Goal: Information Seeking & Learning: Find specific fact

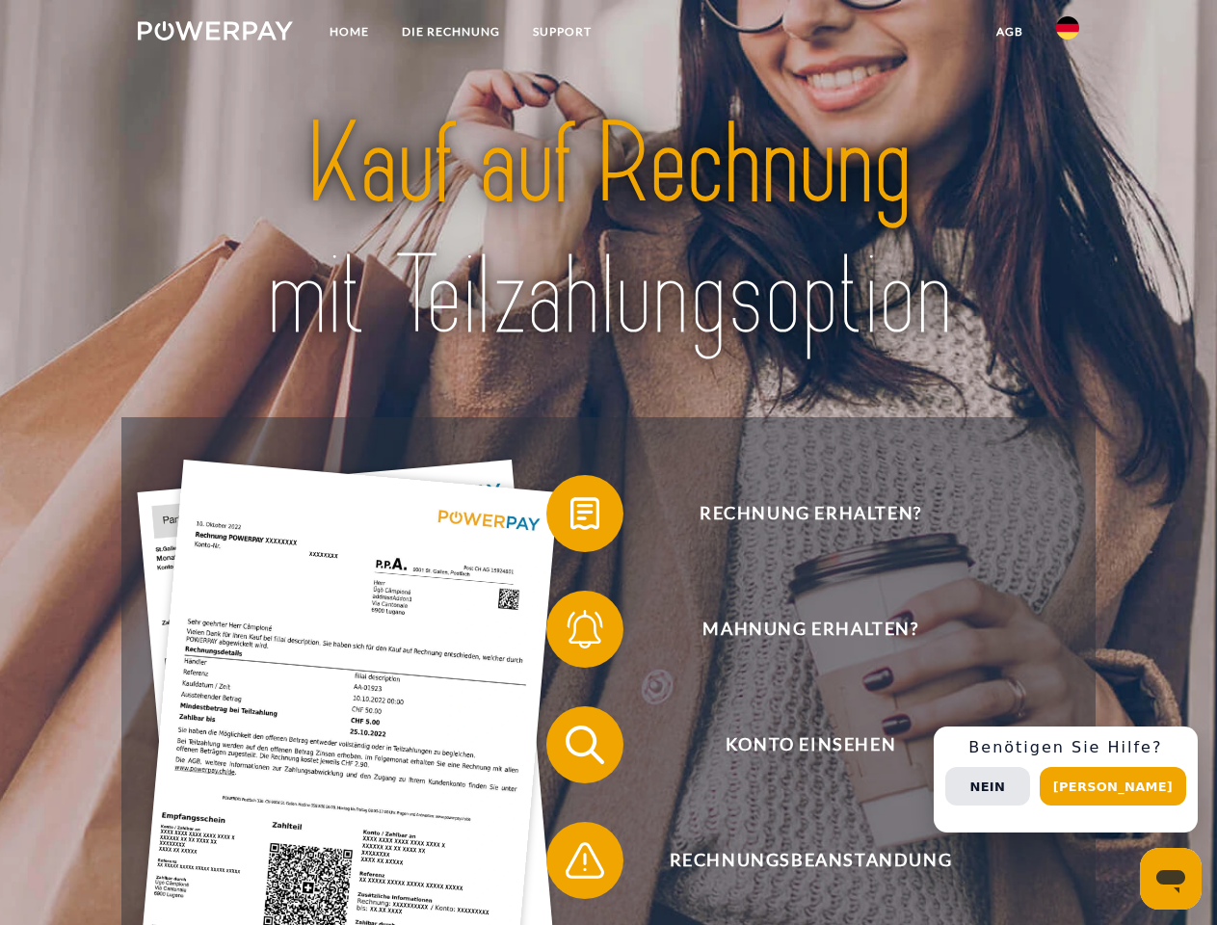
click at [215, 34] on img at bounding box center [215, 30] width 155 height 19
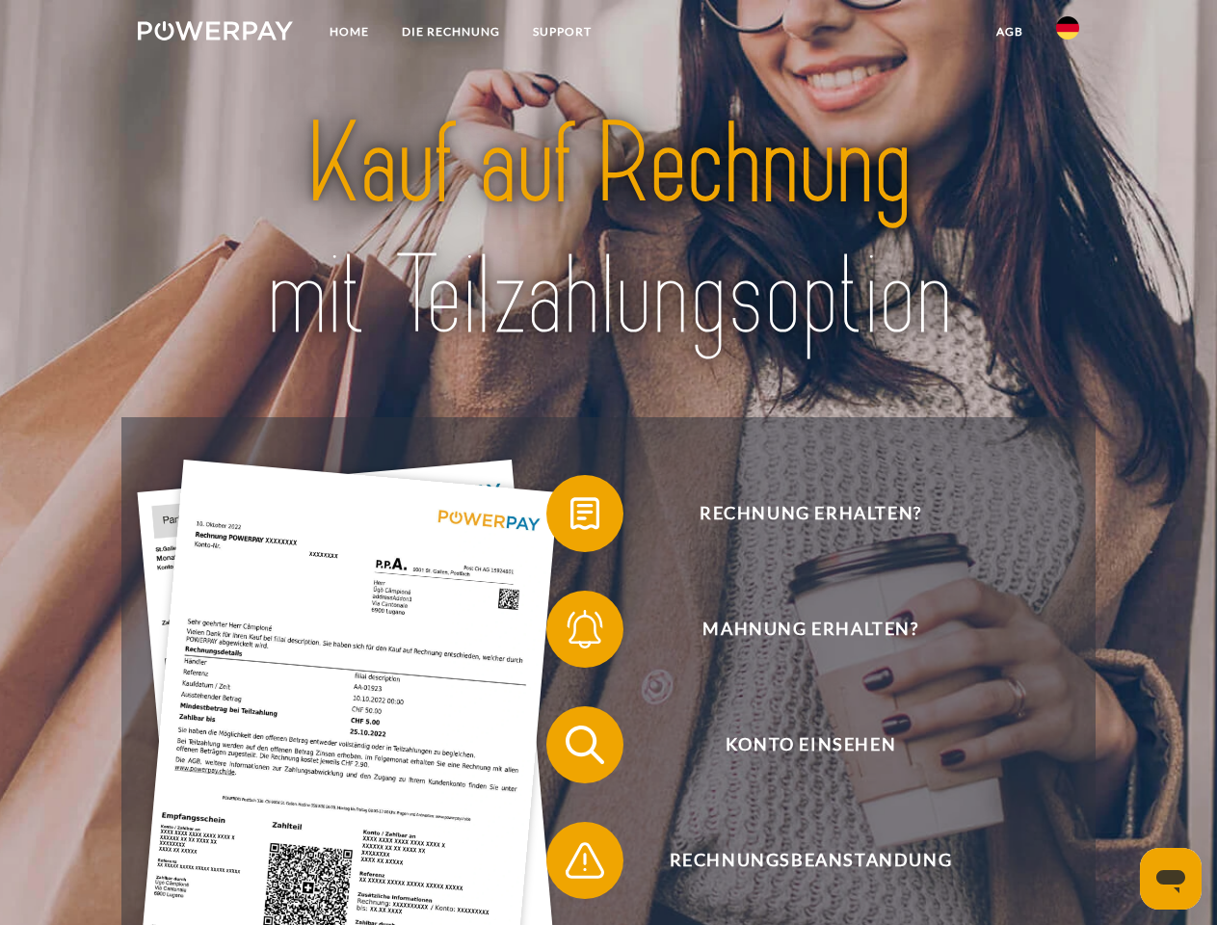
click at [1067, 34] on img at bounding box center [1067, 27] width 23 height 23
click at [1009, 32] on link "agb" at bounding box center [1010, 31] width 60 height 35
click at [570, 517] on span at bounding box center [556, 513] width 96 height 96
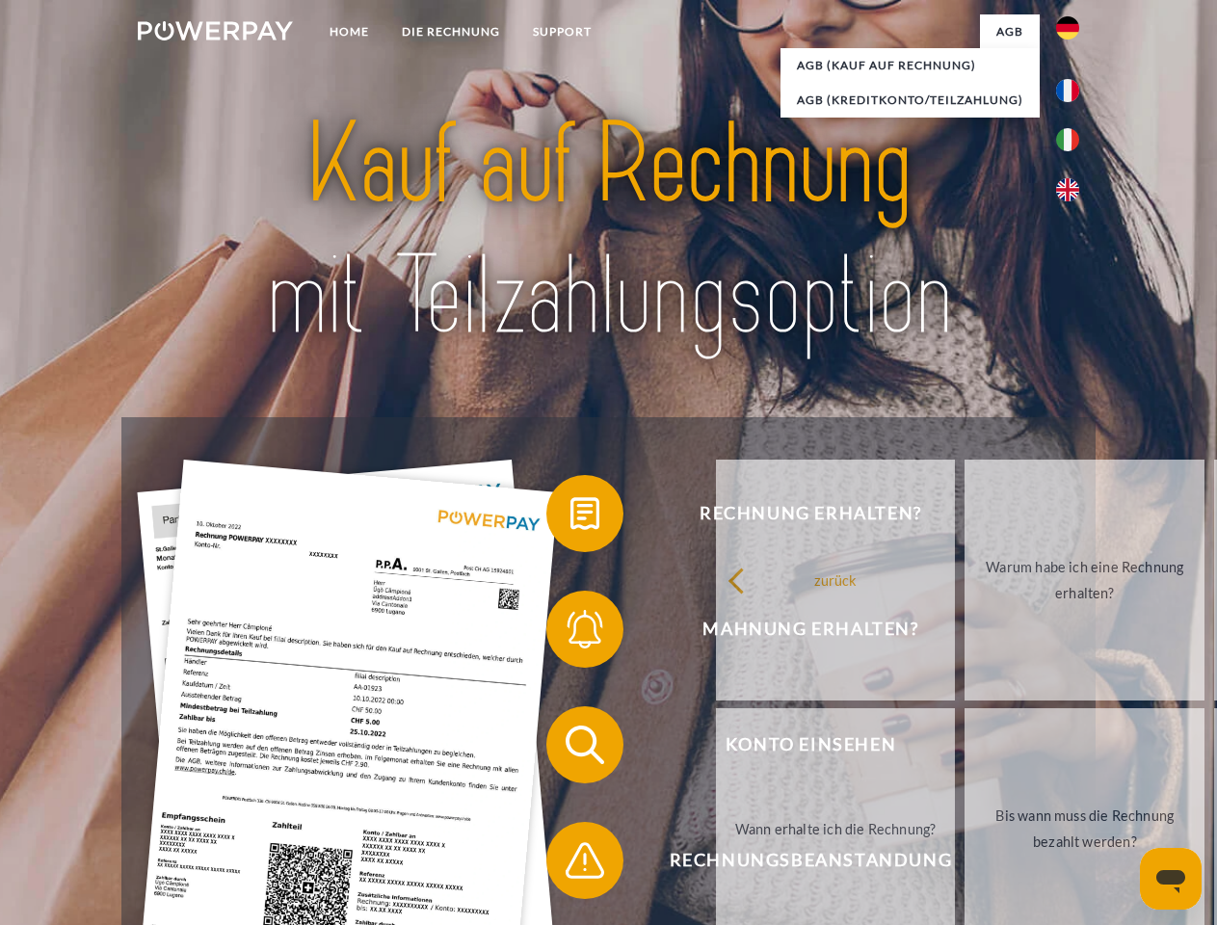
click at [570, 633] on div "Rechnung erhalten? Mahnung erhalten? Konto einsehen" at bounding box center [607, 802] width 973 height 771
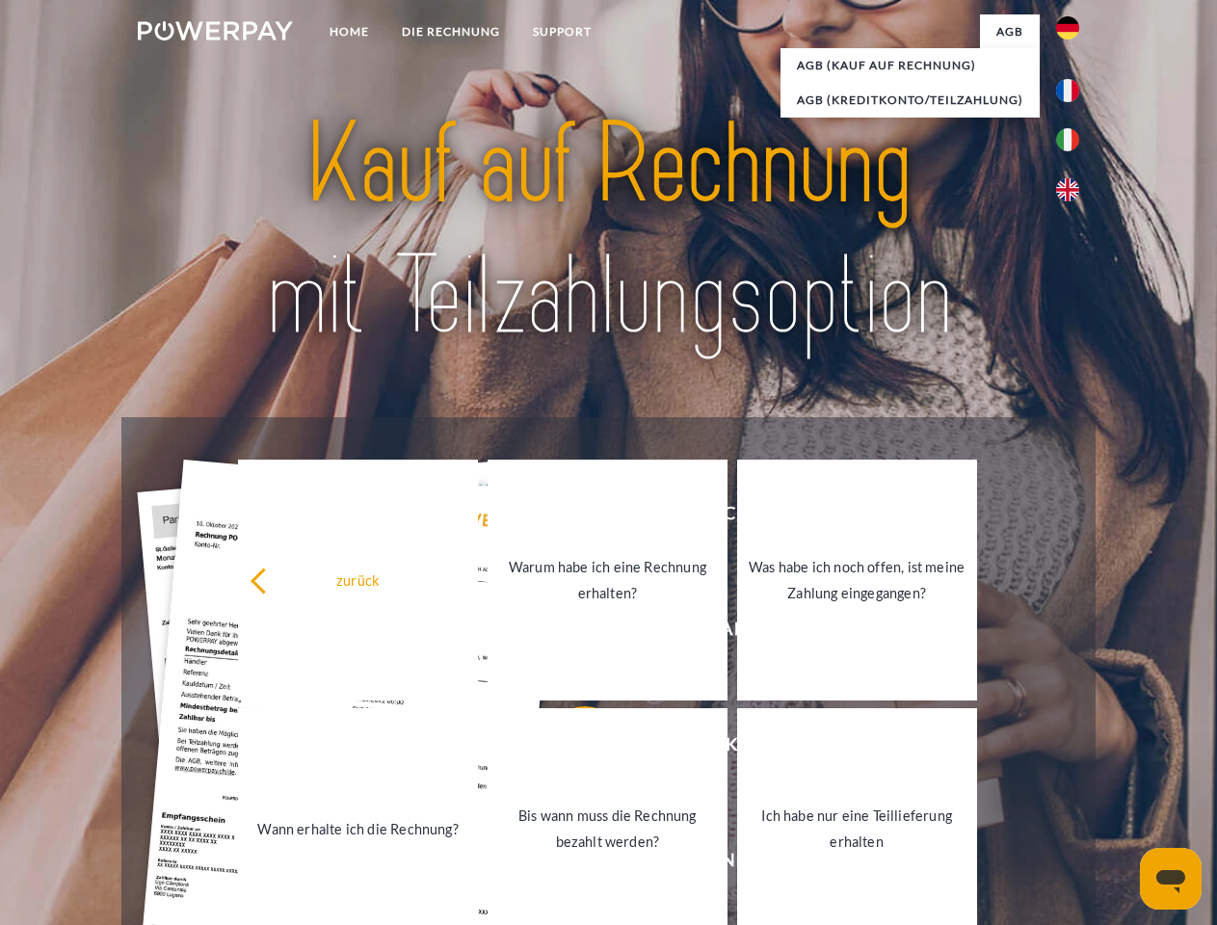
click at [570, 748] on link "Bis wann muss die Rechnung bezahlt werden?" at bounding box center [607, 828] width 240 height 241
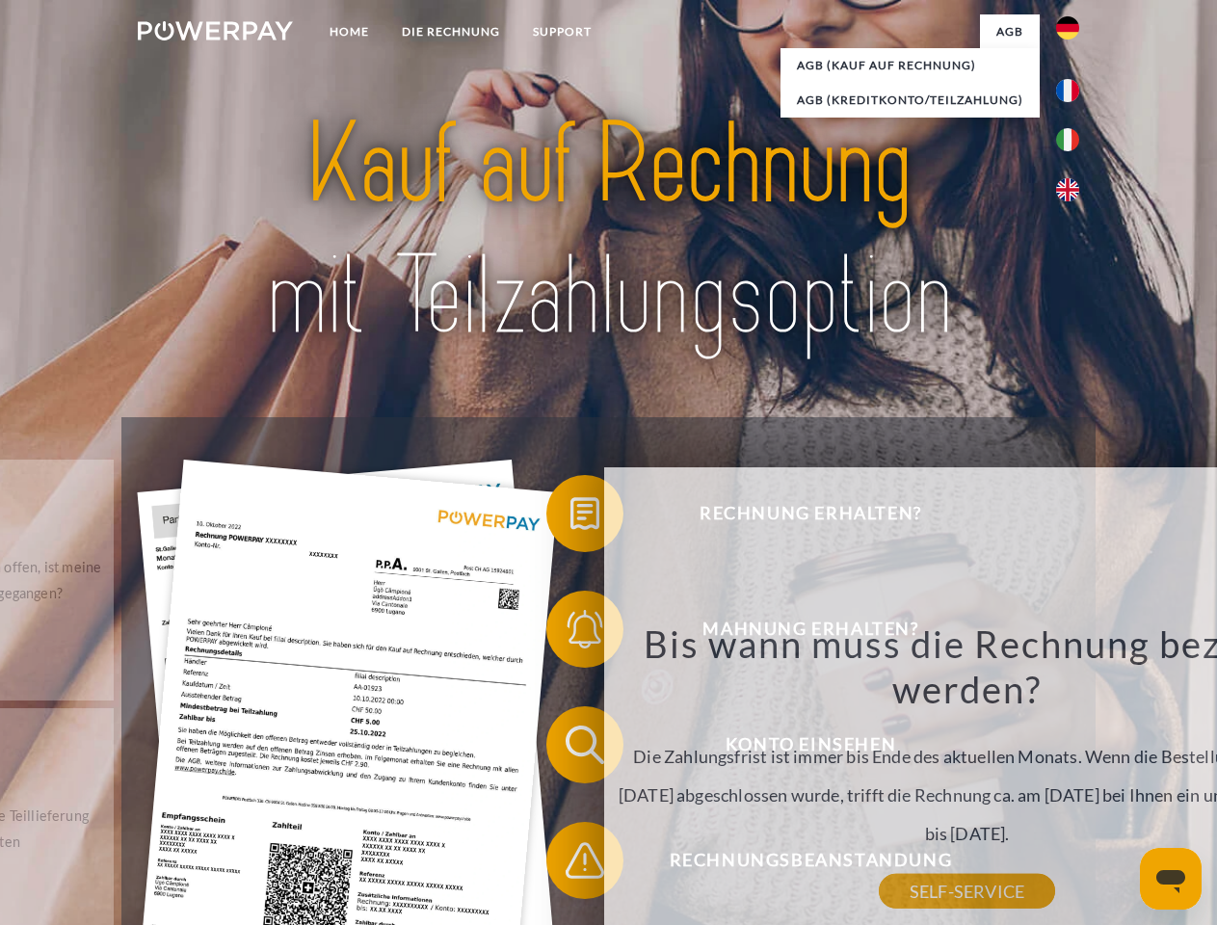
click at [616, 864] on div "Bis wann muss die Rechnung bezahlt werden? Die Zahlungsfrist ist immer bis Ende…" at bounding box center [967, 755] width 703 height 271
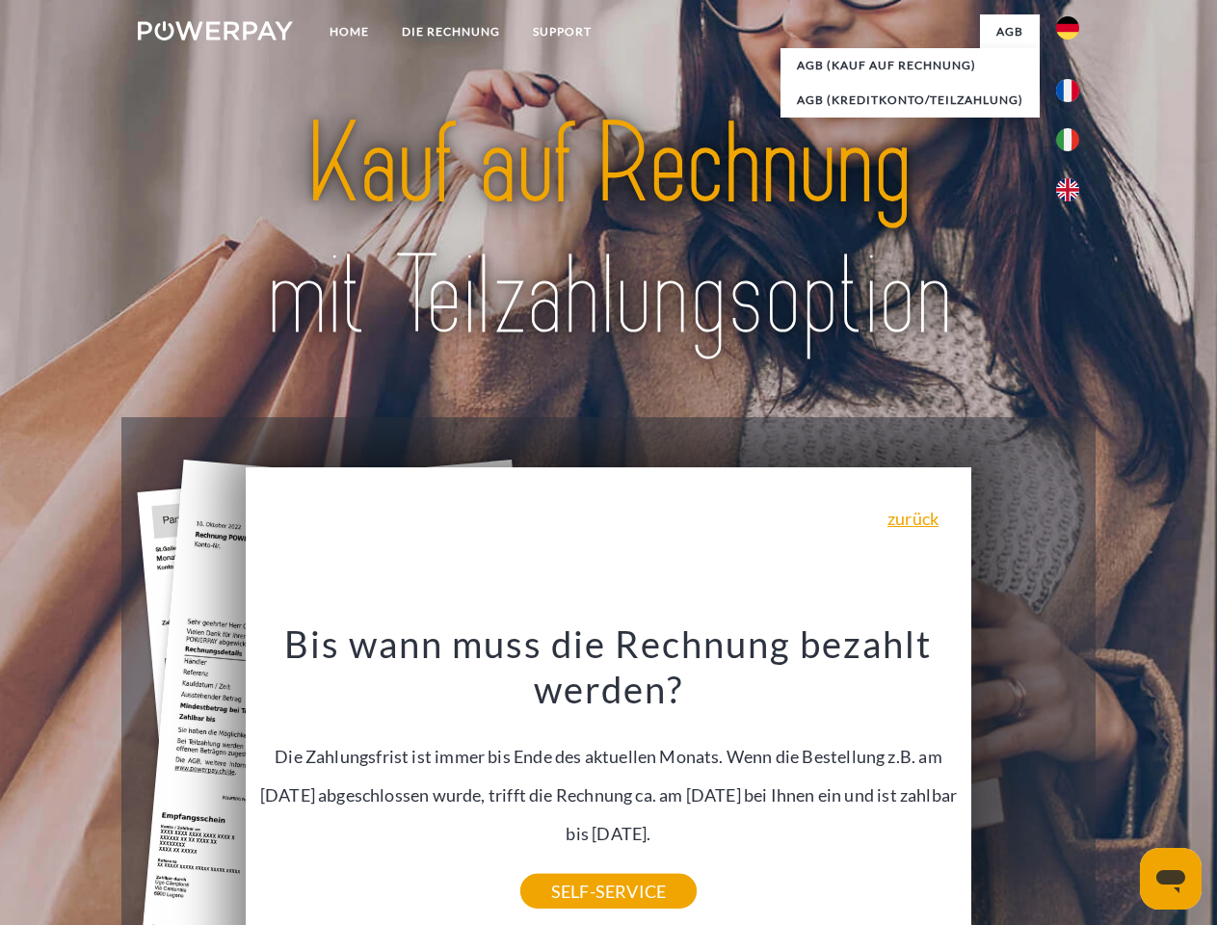
click at [1072, 779] on div "Rechnung erhalten? Mahnung erhalten? Konto einsehen" at bounding box center [607, 802] width 973 height 771
click at [1025, 783] on span "Konto einsehen" at bounding box center [810, 744] width 472 height 77
click at [1119, 786] on header "Home DIE RECHNUNG SUPPORT" at bounding box center [608, 665] width 1217 height 1330
